Goal: Information Seeking & Learning: Learn about a topic

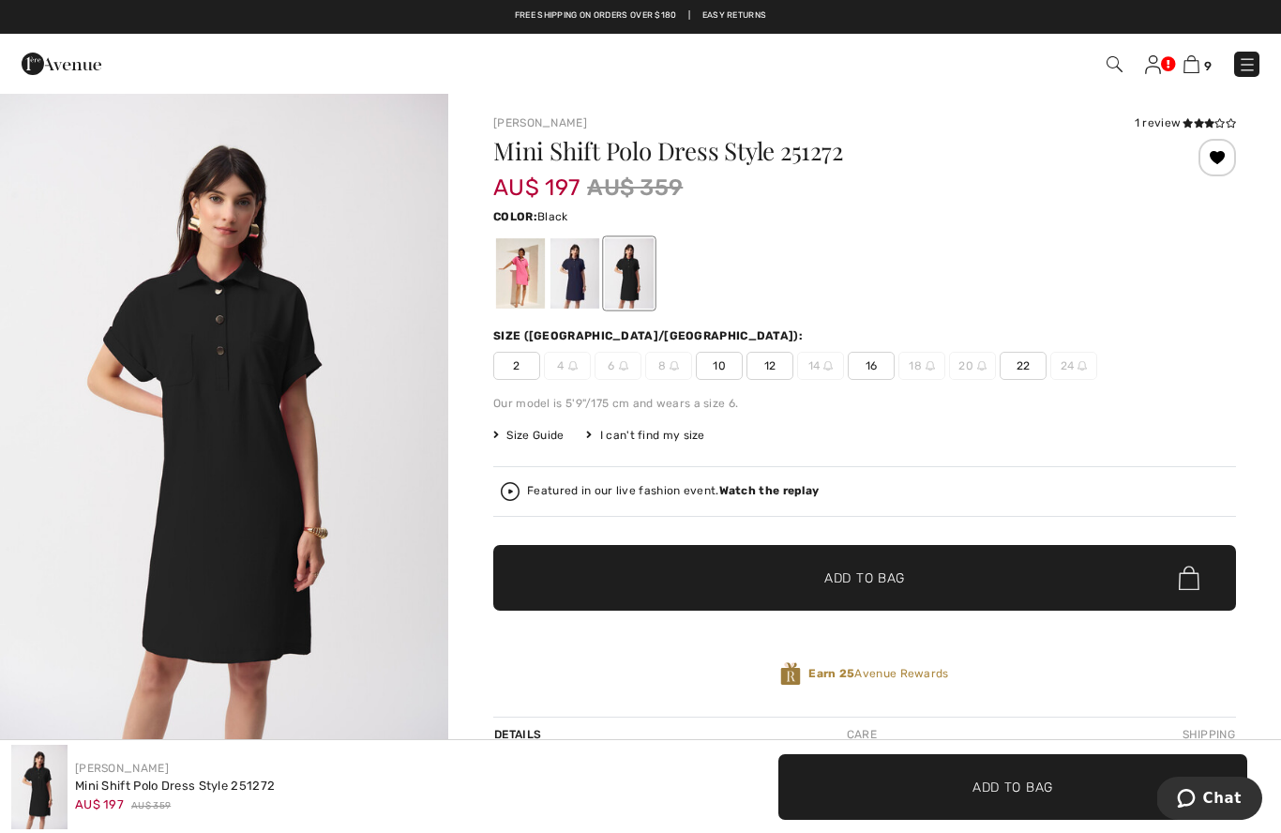
click at [1247, 66] on img at bounding box center [1247, 64] width 19 height 19
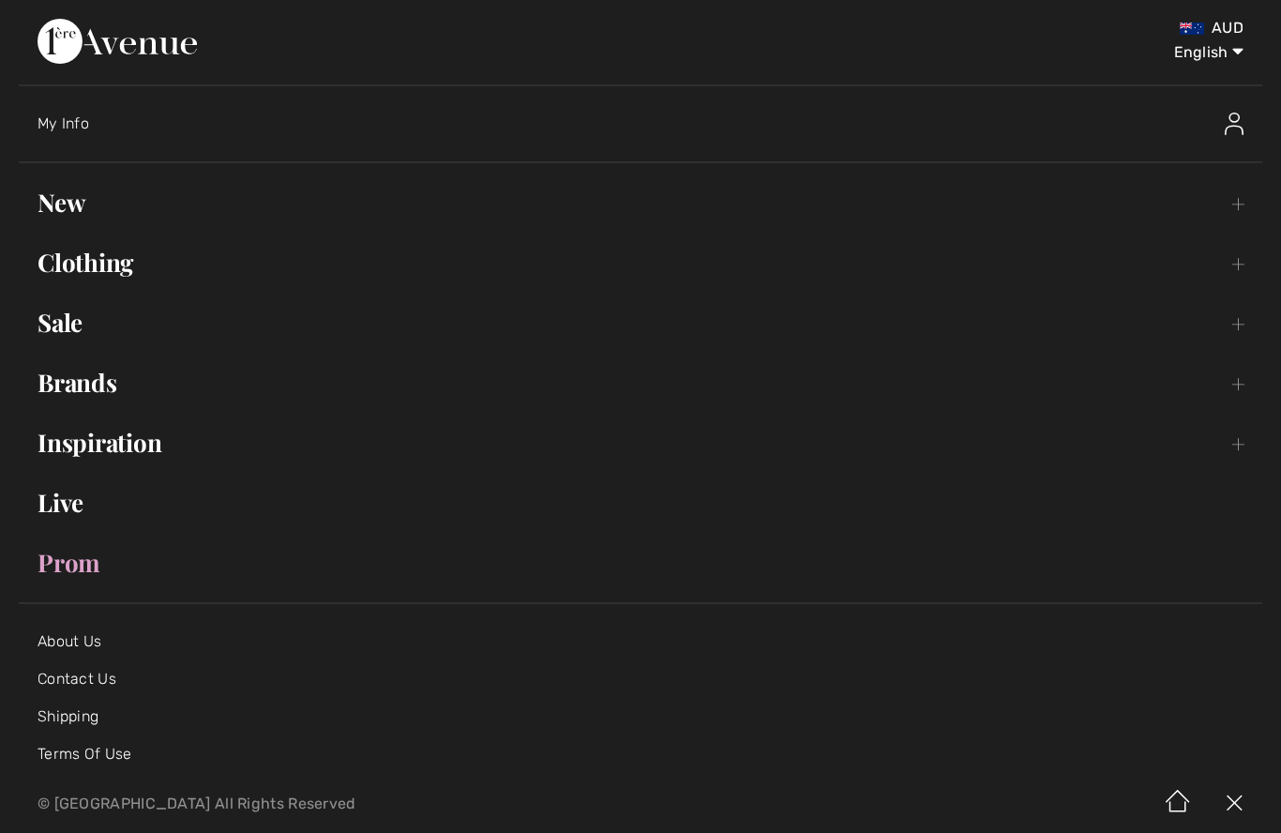
click at [52, 502] on link "Live" at bounding box center [641, 502] width 1244 height 41
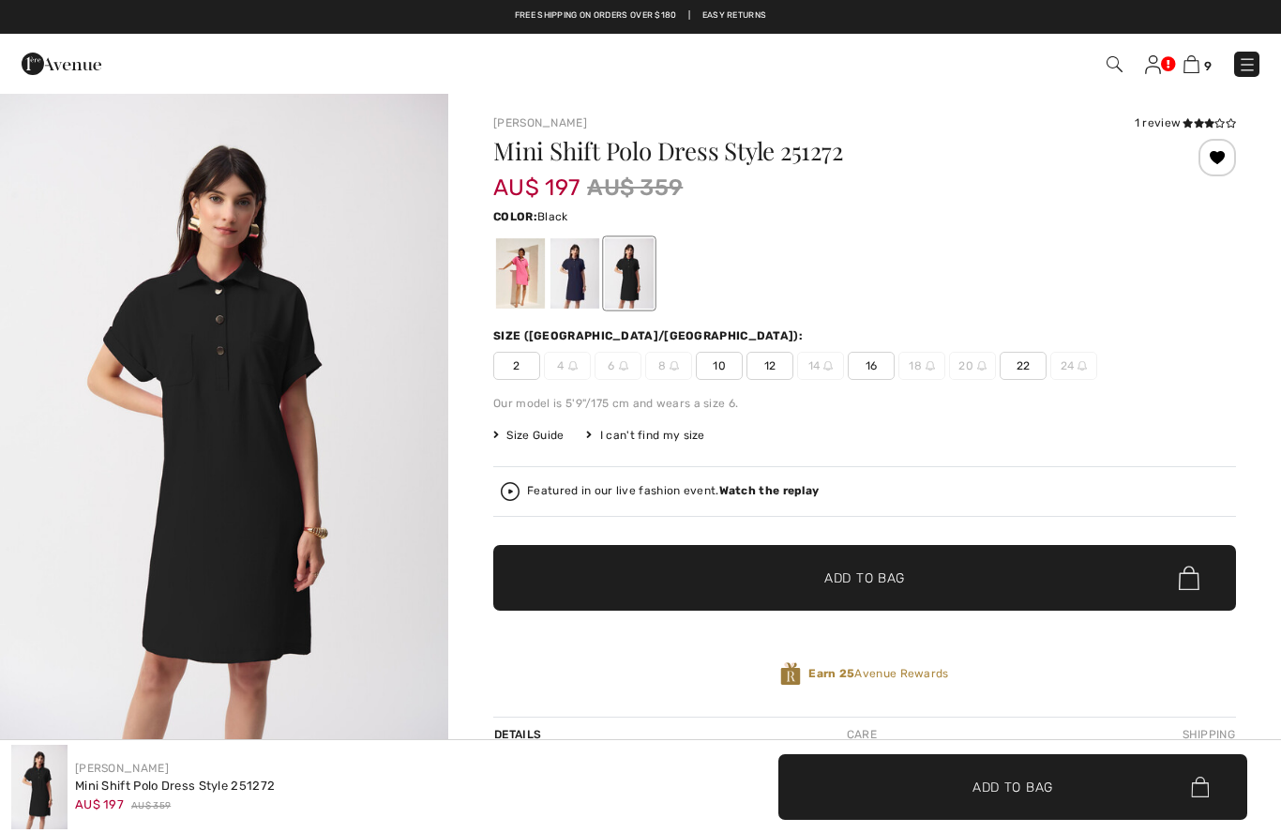
click at [1199, 119] on icon at bounding box center [1199, 122] width 10 height 9
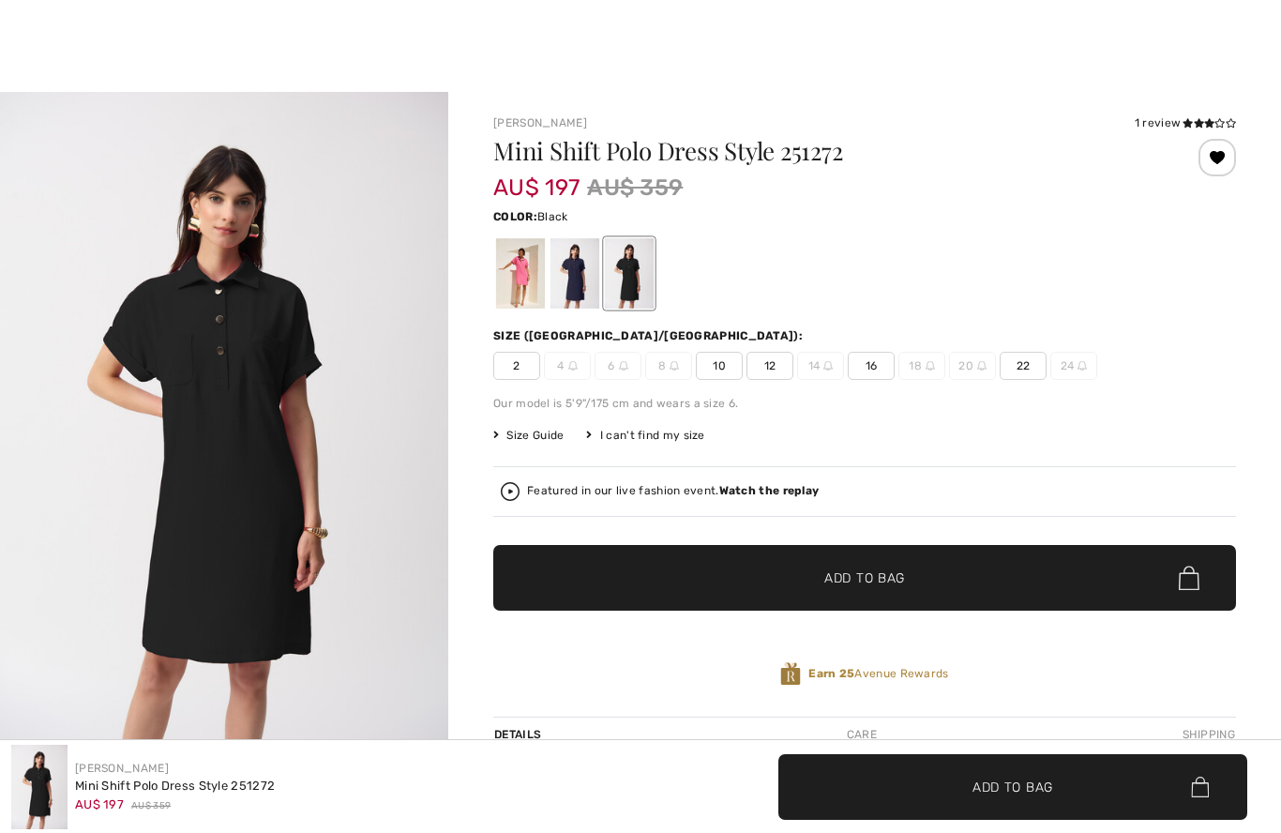
click at [222, 328] on img "1 / 1" at bounding box center [224, 428] width 448 height 672
click at [520, 252] on div at bounding box center [520, 273] width 49 height 70
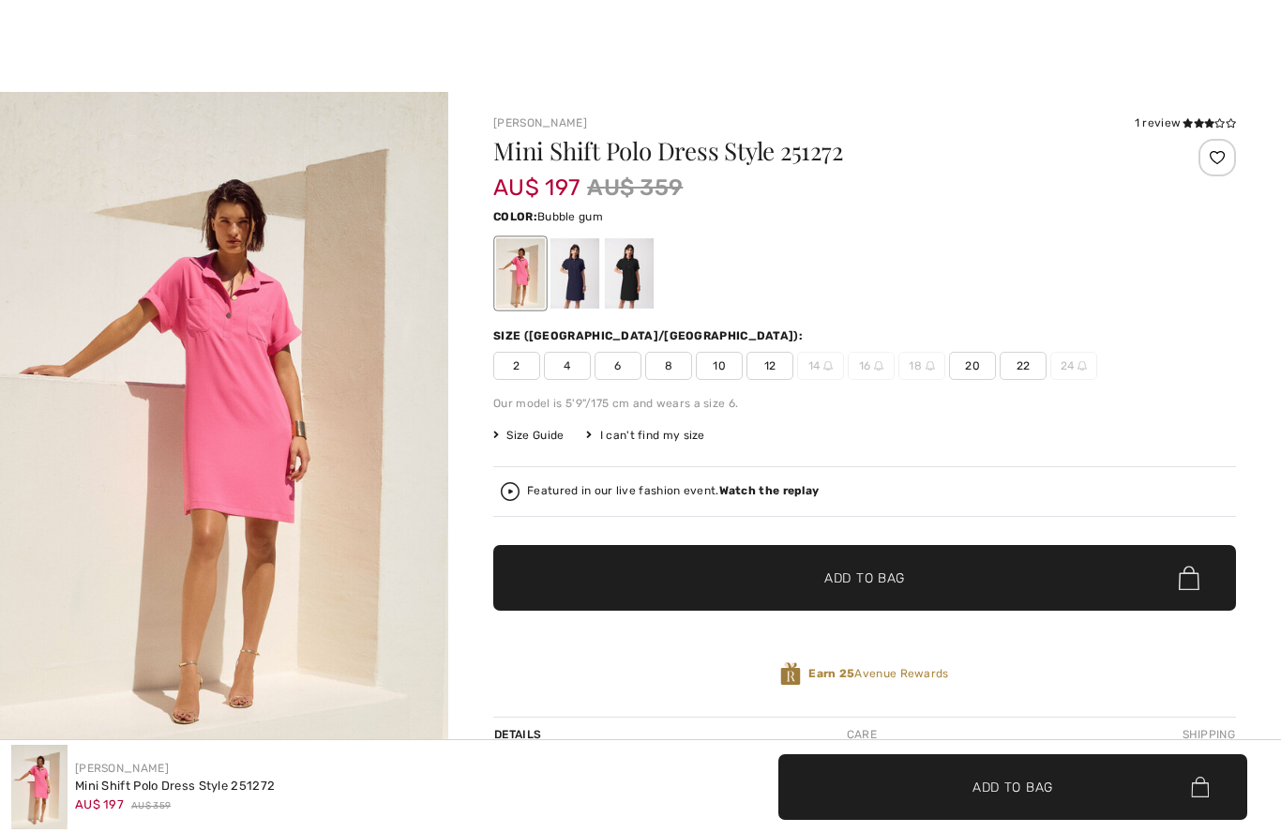
click at [146, 333] on img "1 / 9" at bounding box center [224, 428] width 448 height 673
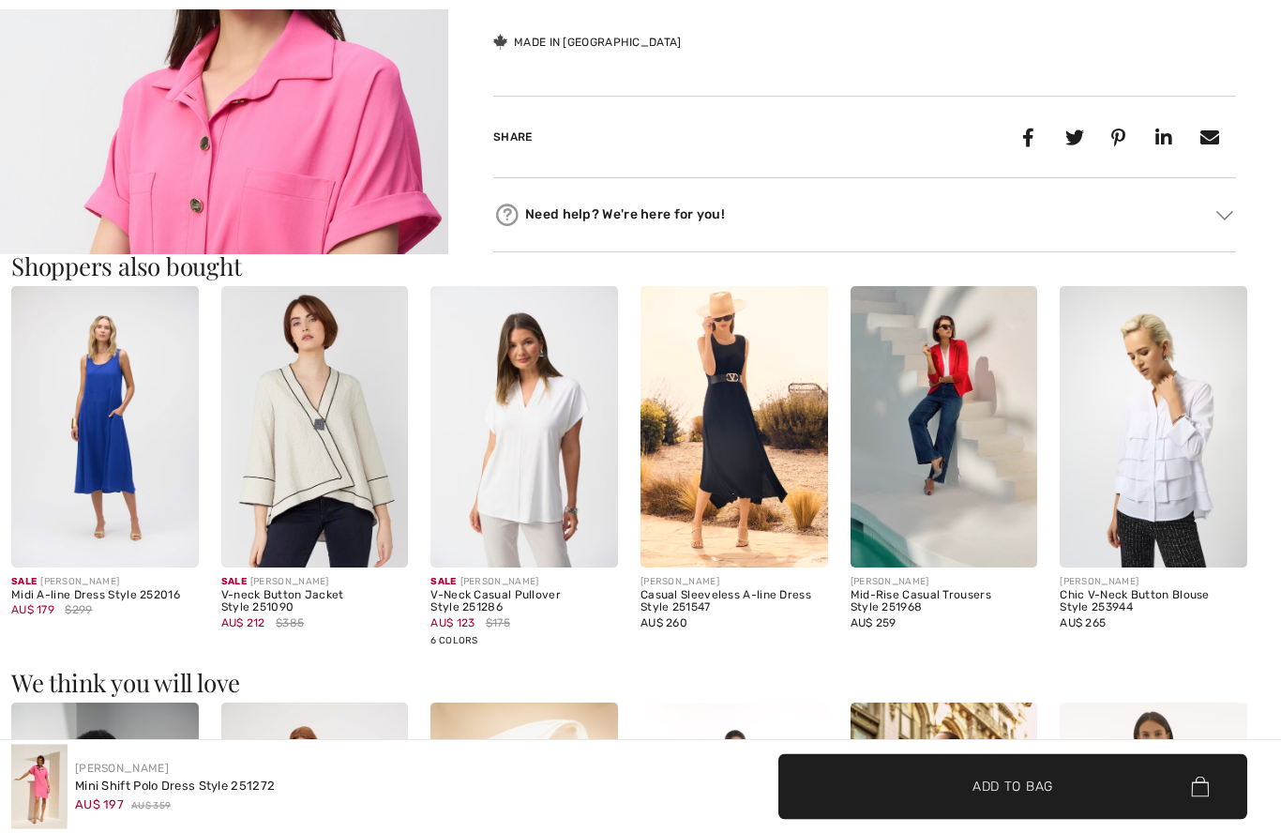
scroll to position [940, 0]
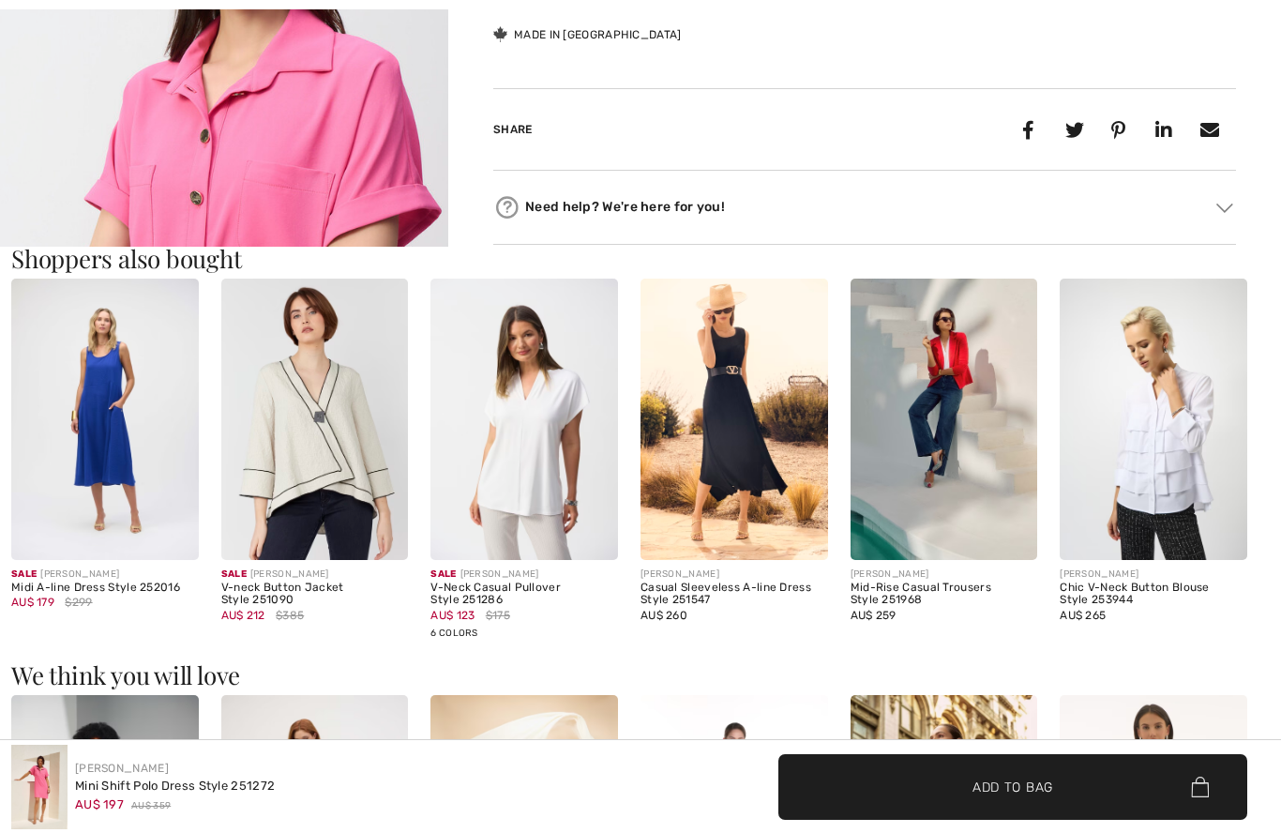
click at [330, 470] on img at bounding box center [315, 419] width 188 height 280
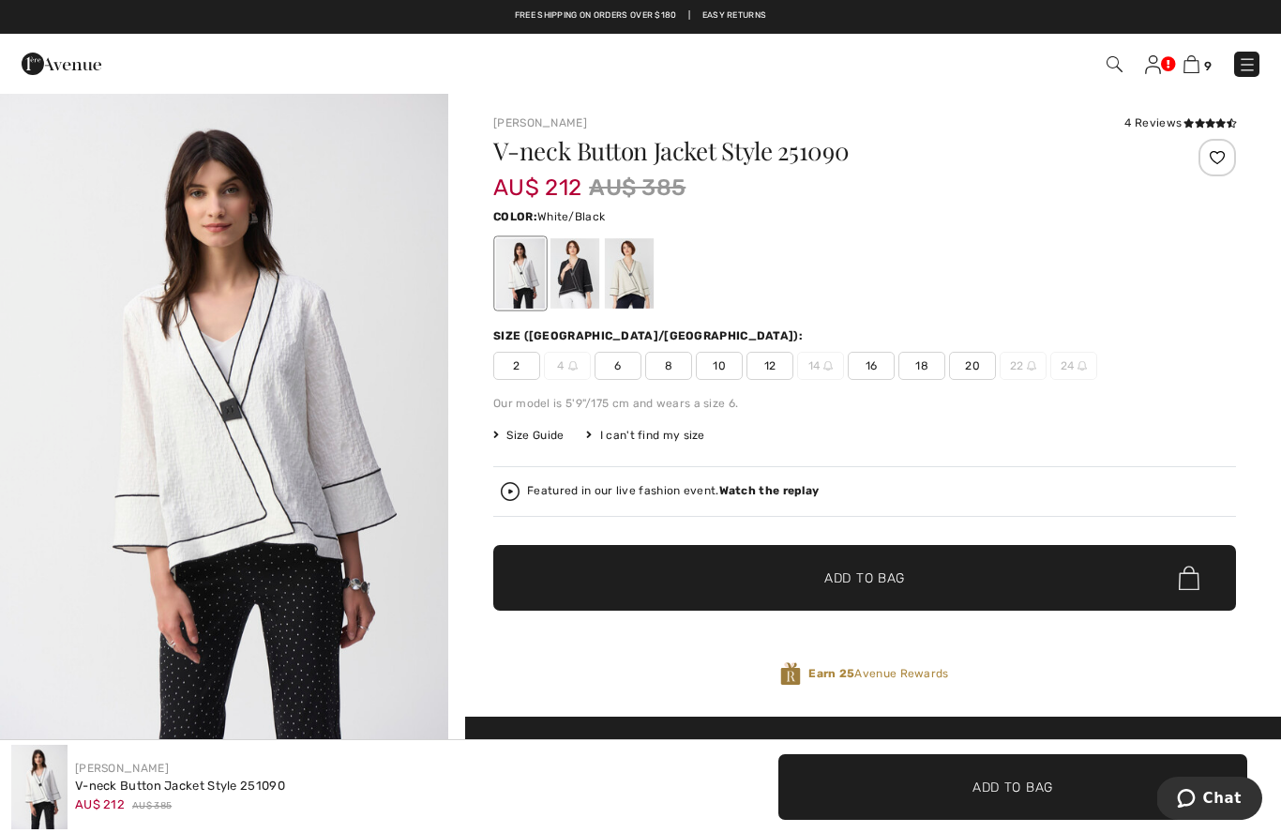
click at [1269, 62] on div "9 Checkout" at bounding box center [905, 64] width 739 height 38
click at [1238, 68] on img at bounding box center [1247, 64] width 19 height 19
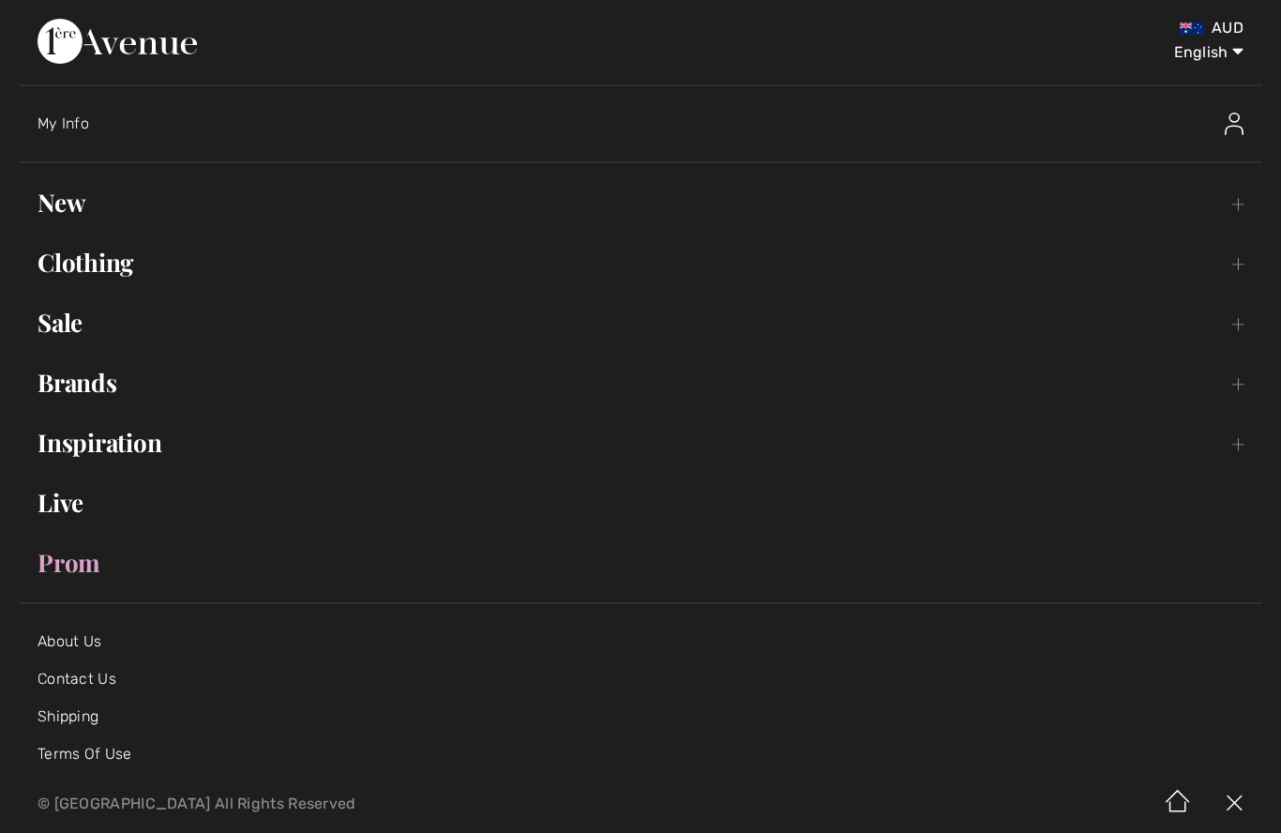
click at [66, 508] on link "Live" at bounding box center [641, 502] width 1244 height 41
